Goal: Communication & Community: Ask a question

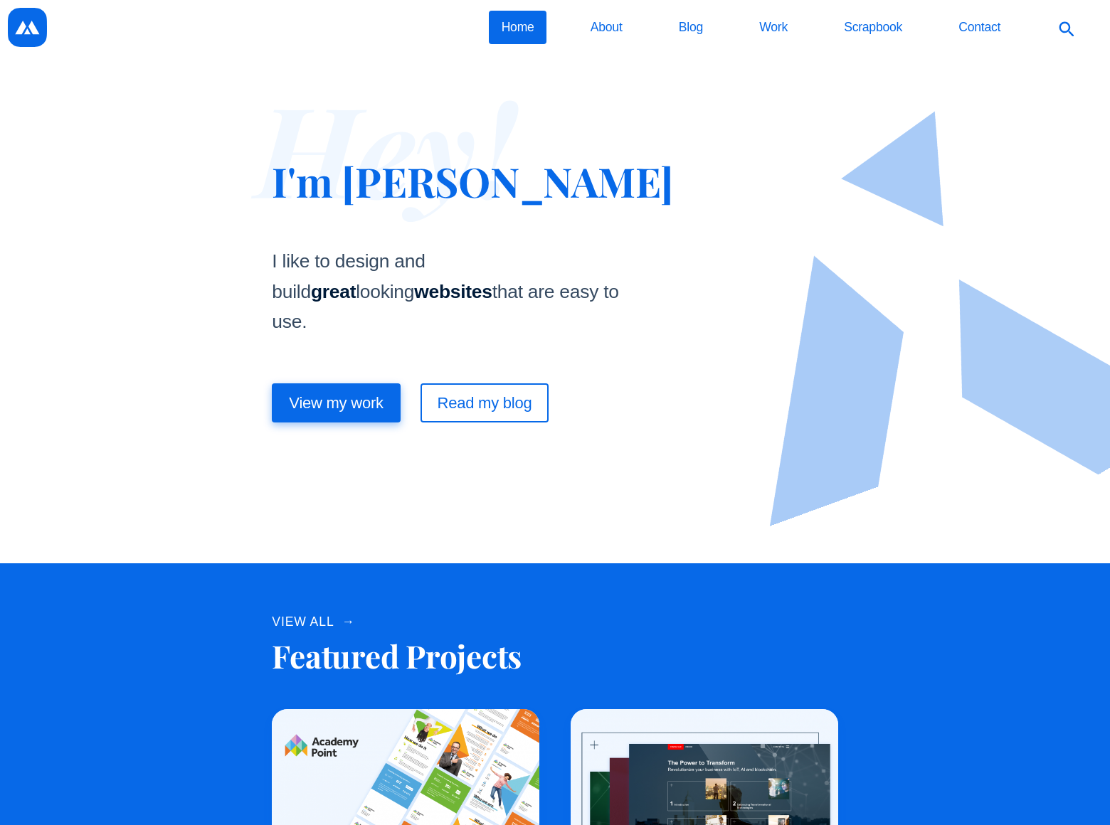
scroll to position [1956, 0]
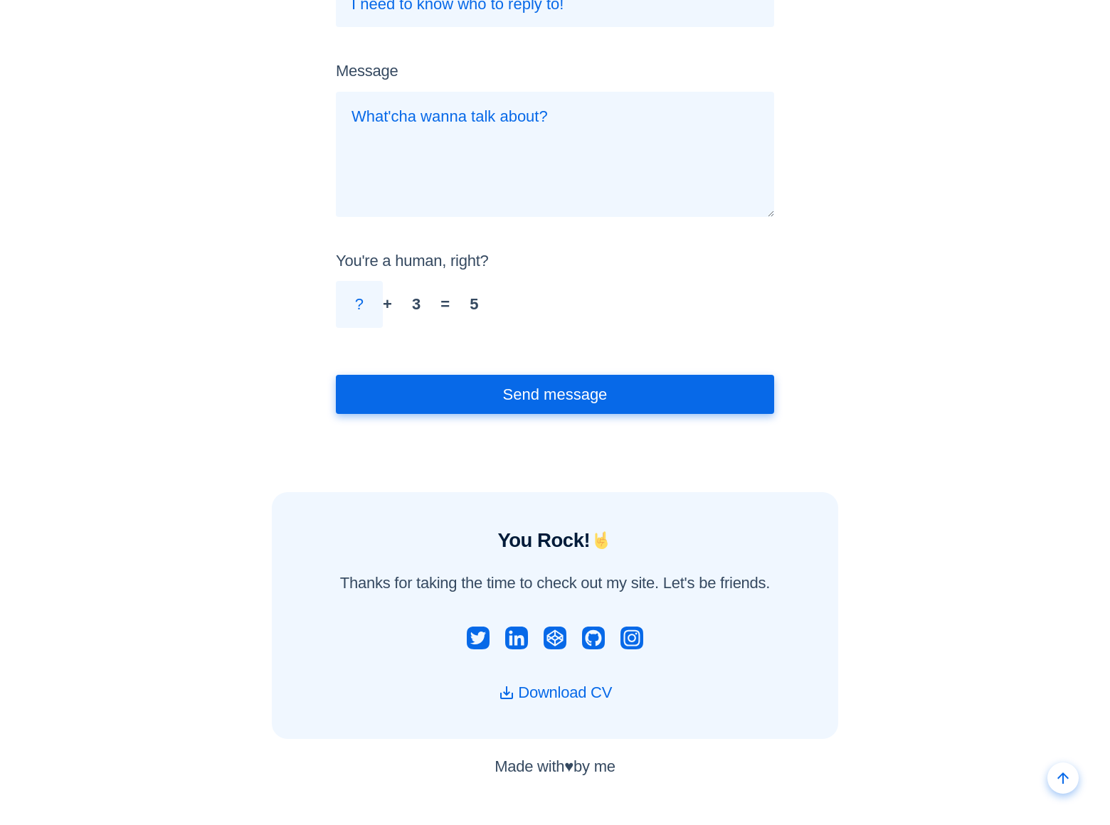
scroll to position [198, 0]
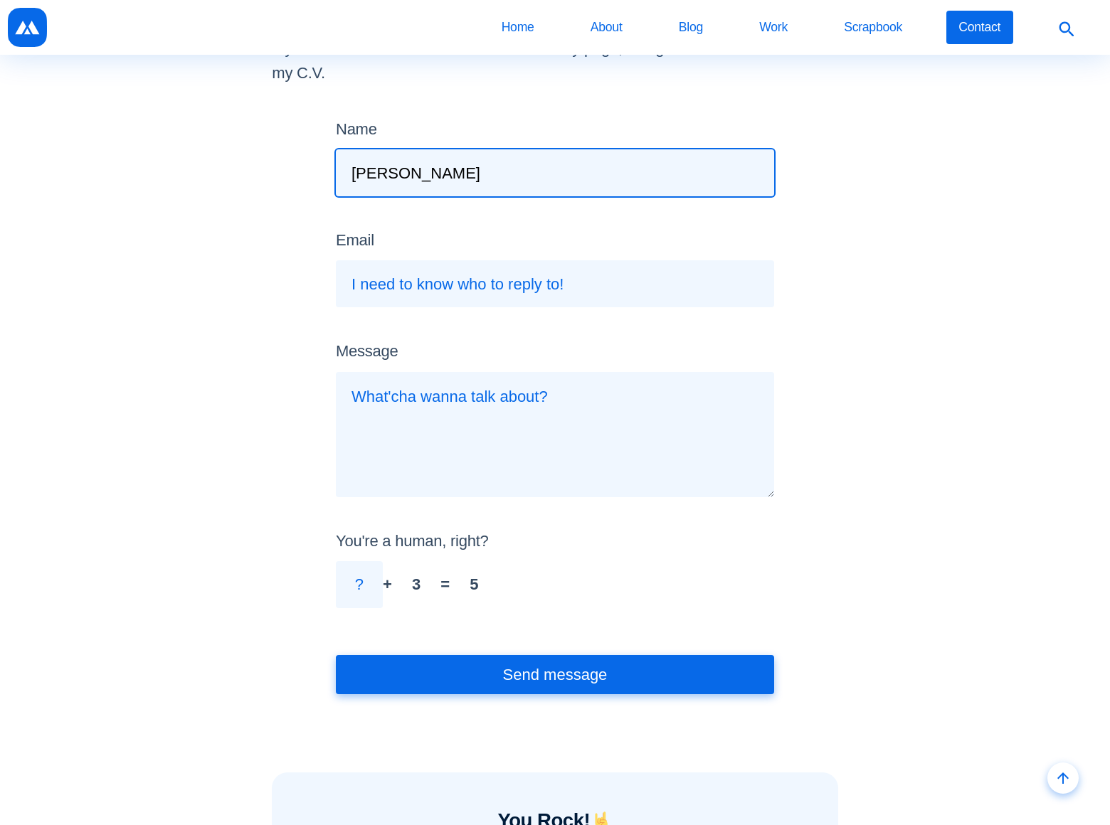
type input "[PERSON_NAME]"
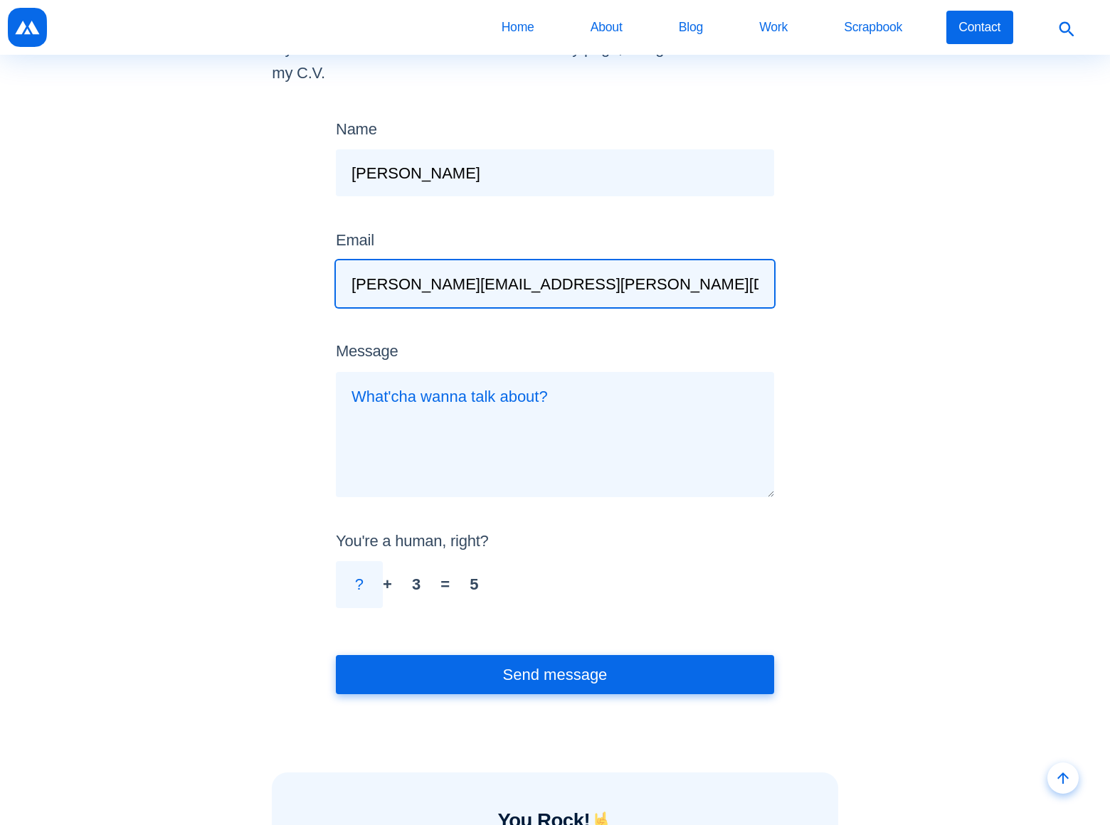
type input "[PERSON_NAME][EMAIL_ADDRESS][PERSON_NAME][DOMAIN_NAME]"
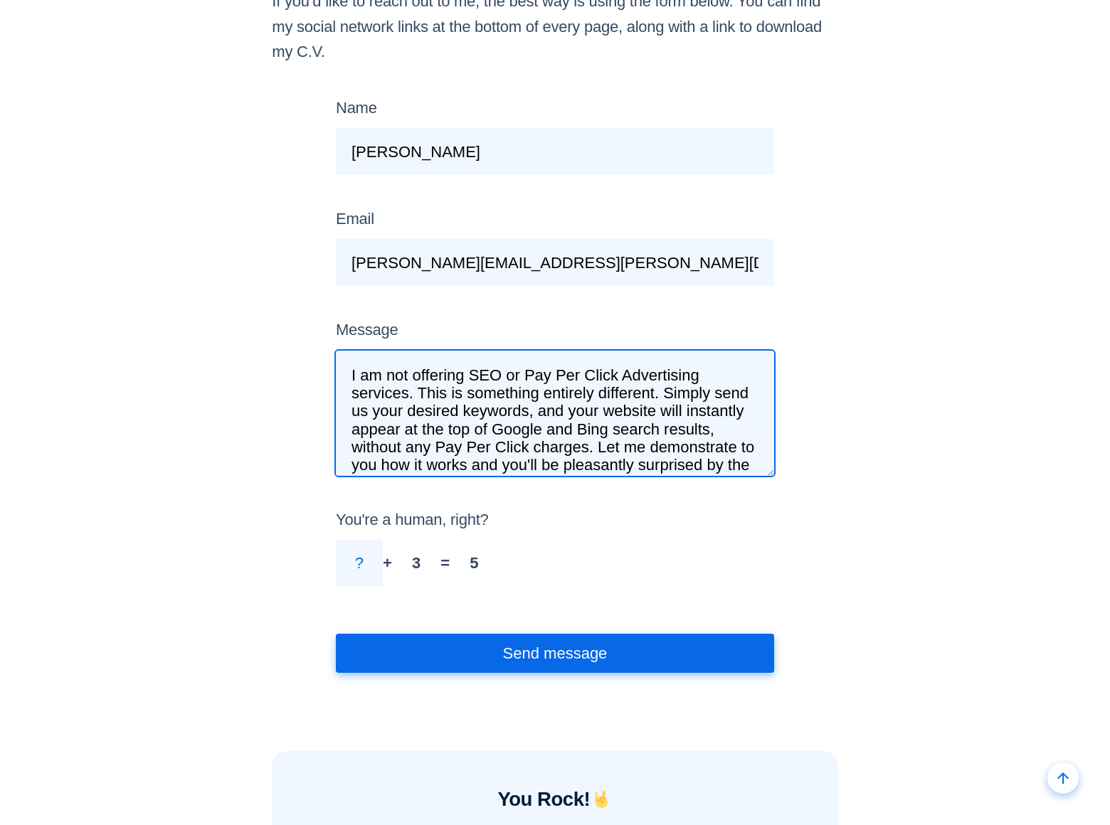
scroll to position [16, 0]
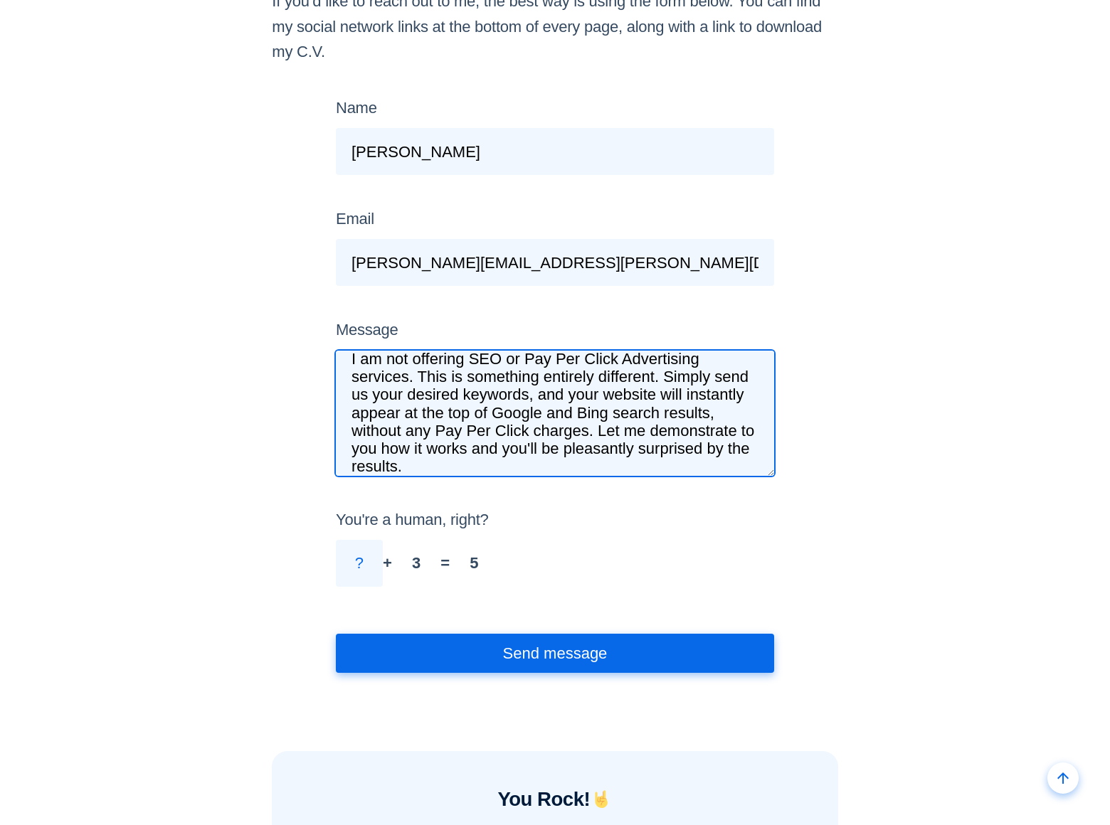
type textarea "I am not offering SEO or Pay Per Click Advertising services. This is something …"
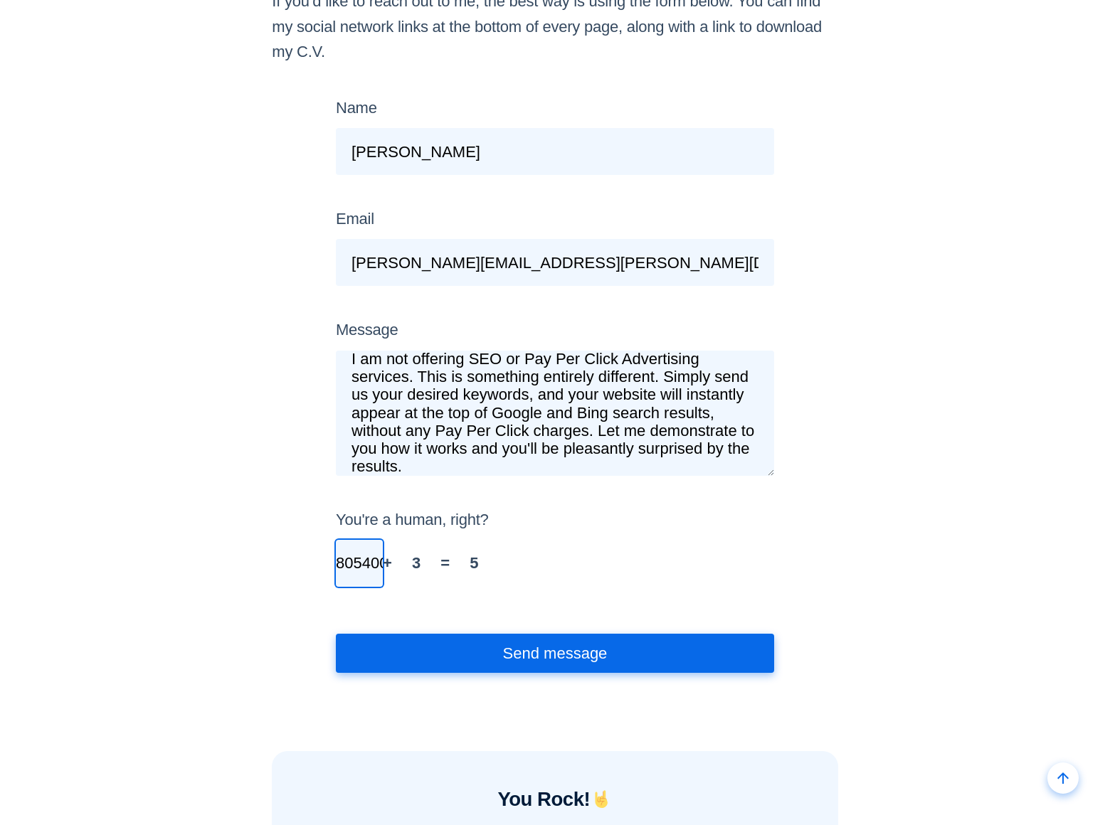
scroll to position [0, 52]
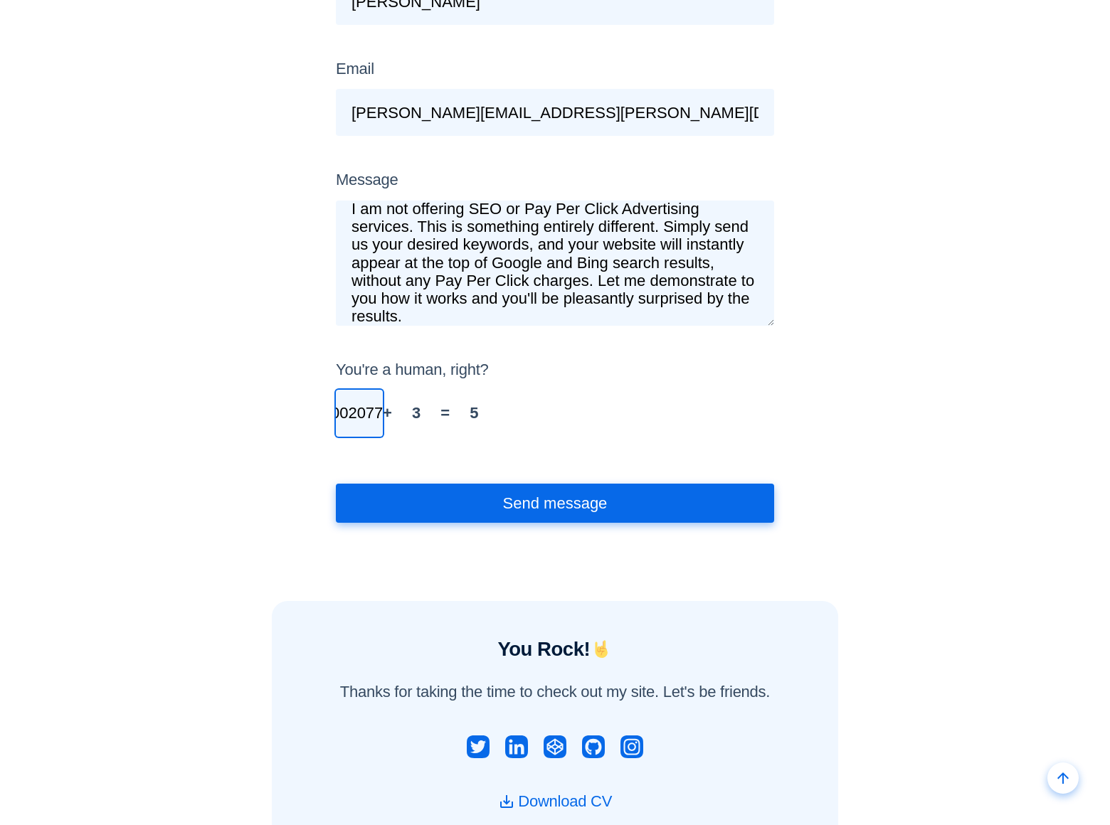
type input "8054002077"
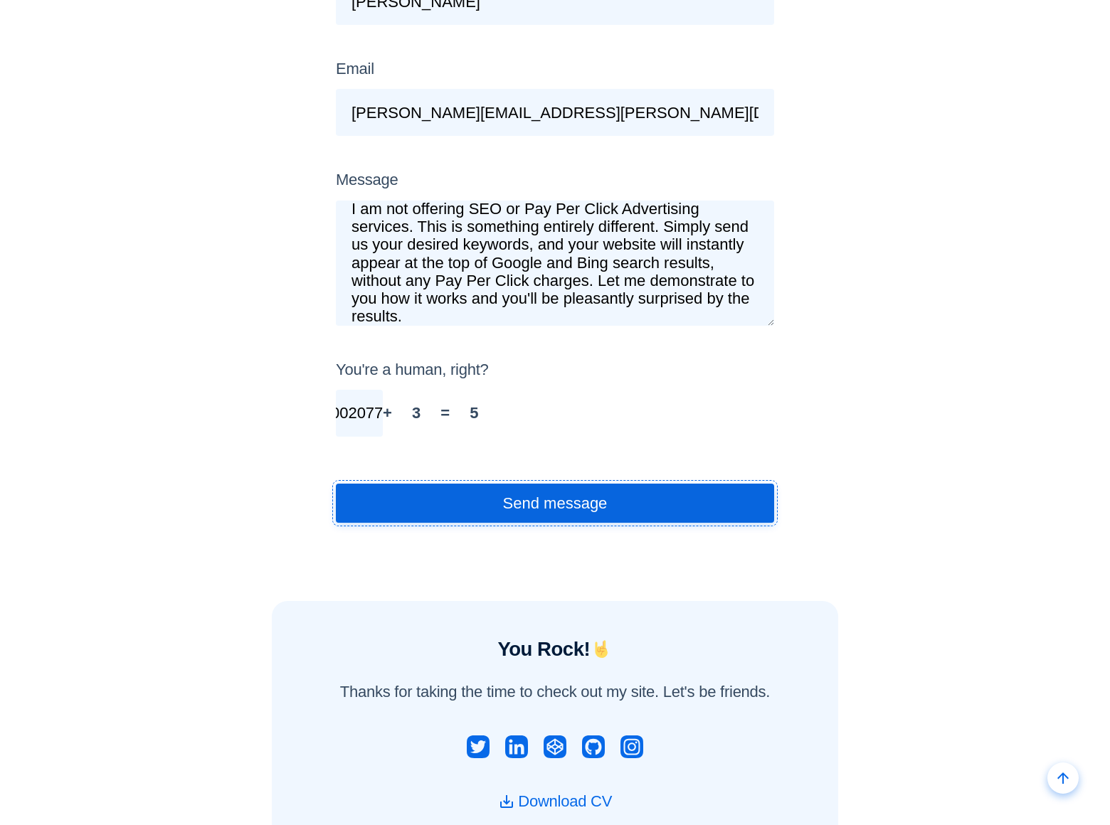
click at [554, 503] on button "Send message" at bounding box center [555, 503] width 438 height 39
